Goal: Find specific page/section: Find specific page/section

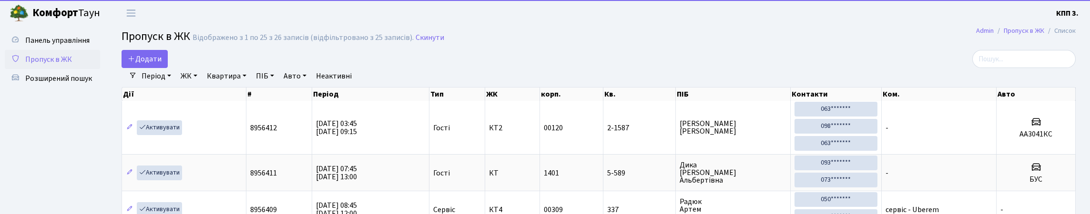
select select "25"
click at [1010, 67] on input "search" at bounding box center [1023, 59] width 103 height 18
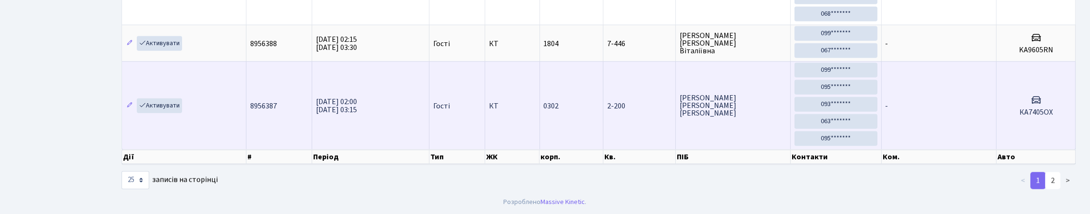
scroll to position [1582, 0]
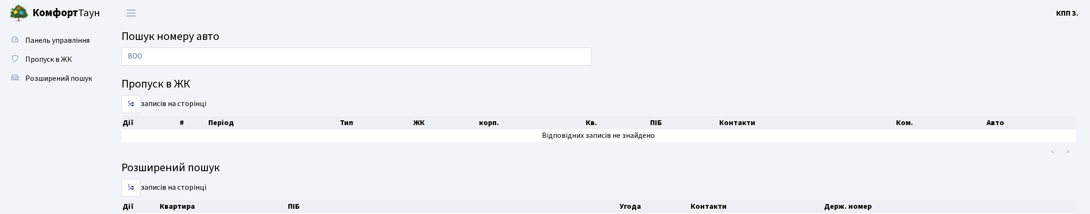
click at [457, 64] on input "BOO" at bounding box center [356, 57] width 470 height 18
type input "B"
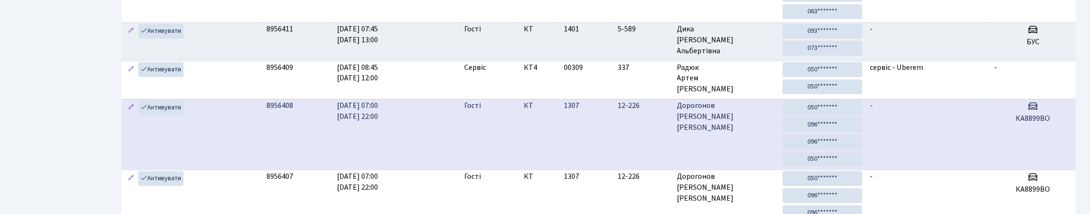
scroll to position [190, 0]
